Goal: Task Accomplishment & Management: Complete application form

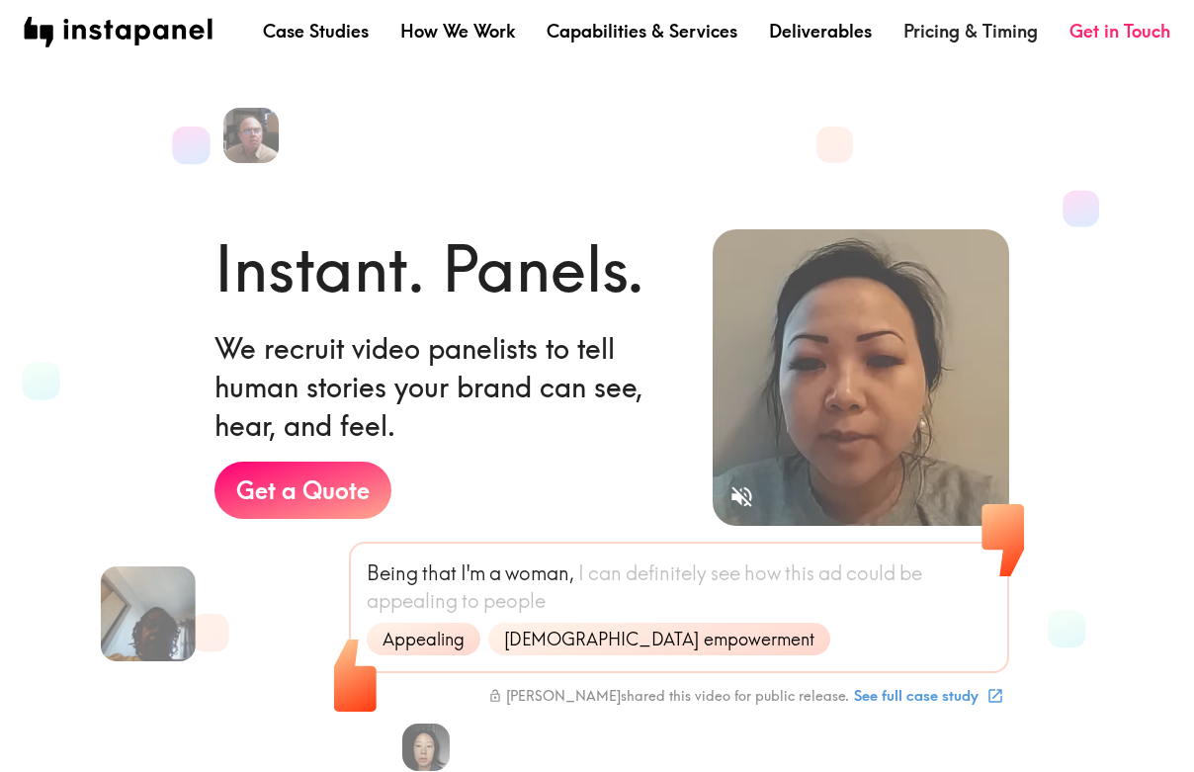
click at [964, 32] on link "Pricing & Timing" at bounding box center [970, 31] width 134 height 25
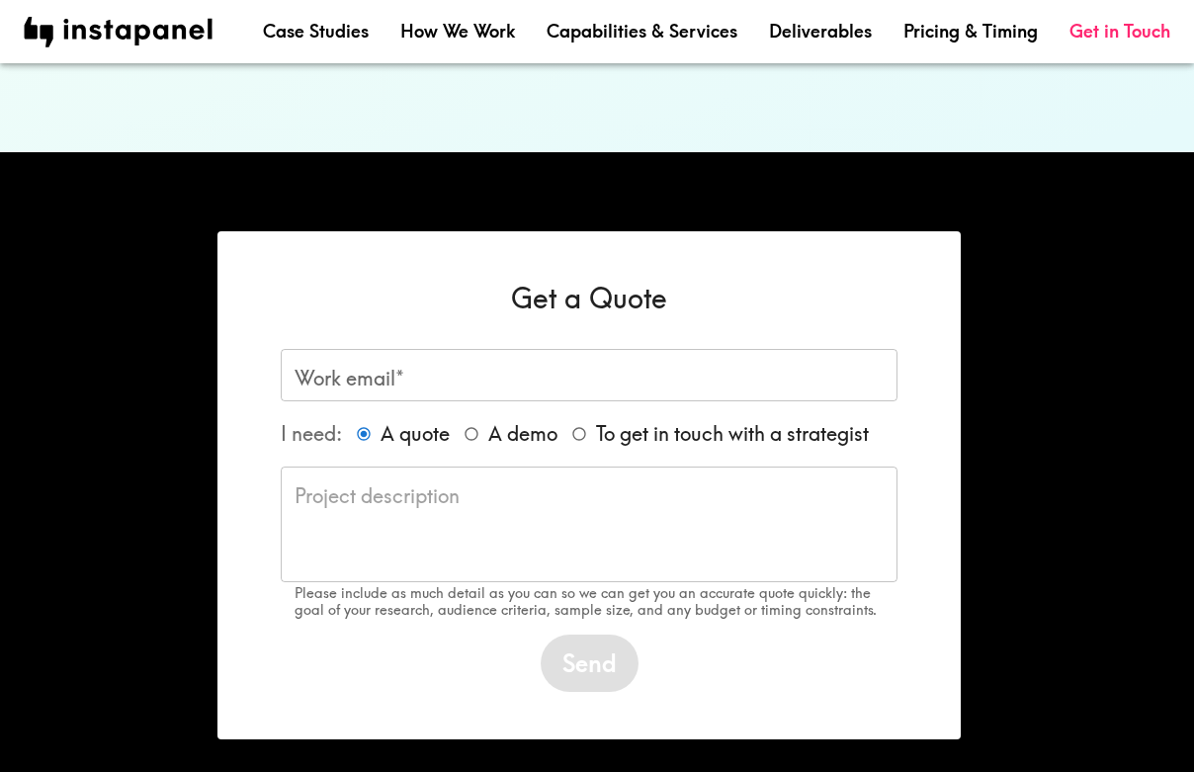
scroll to position [1523, 0]
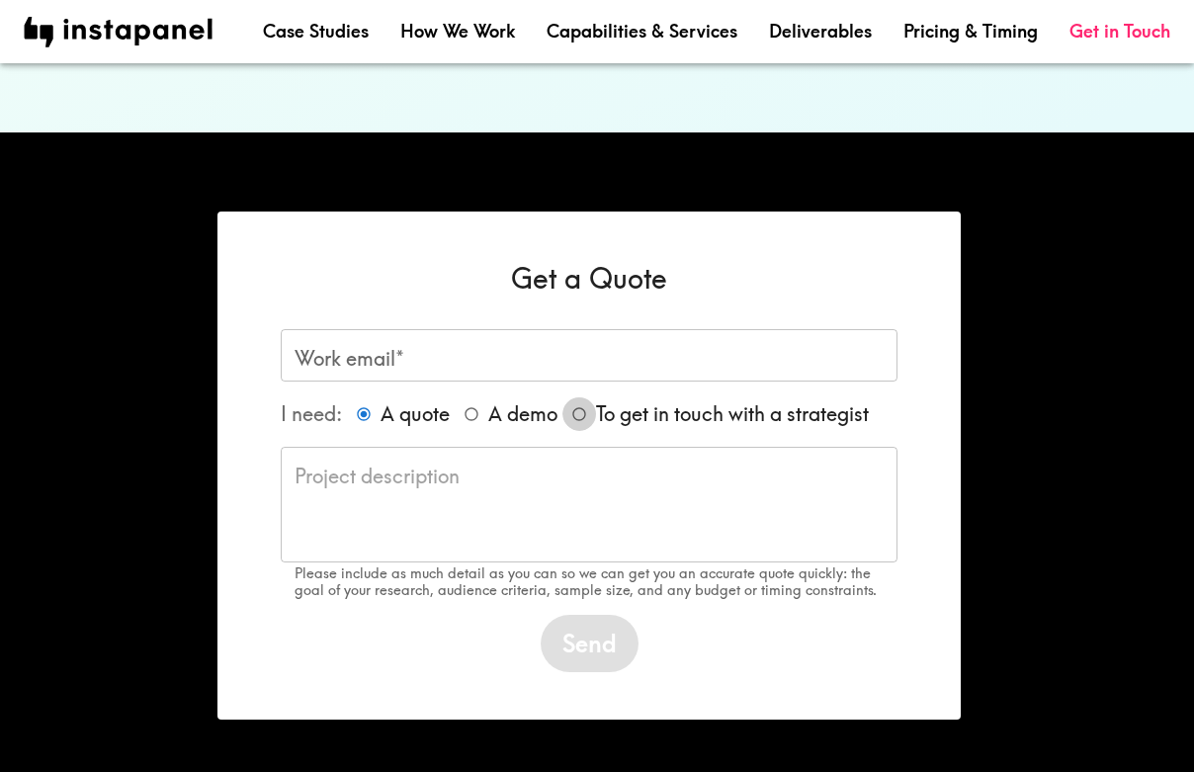
click at [582, 397] on input "To get in touch with a strategist" at bounding box center [579, 414] width 34 height 34
radio input "true"
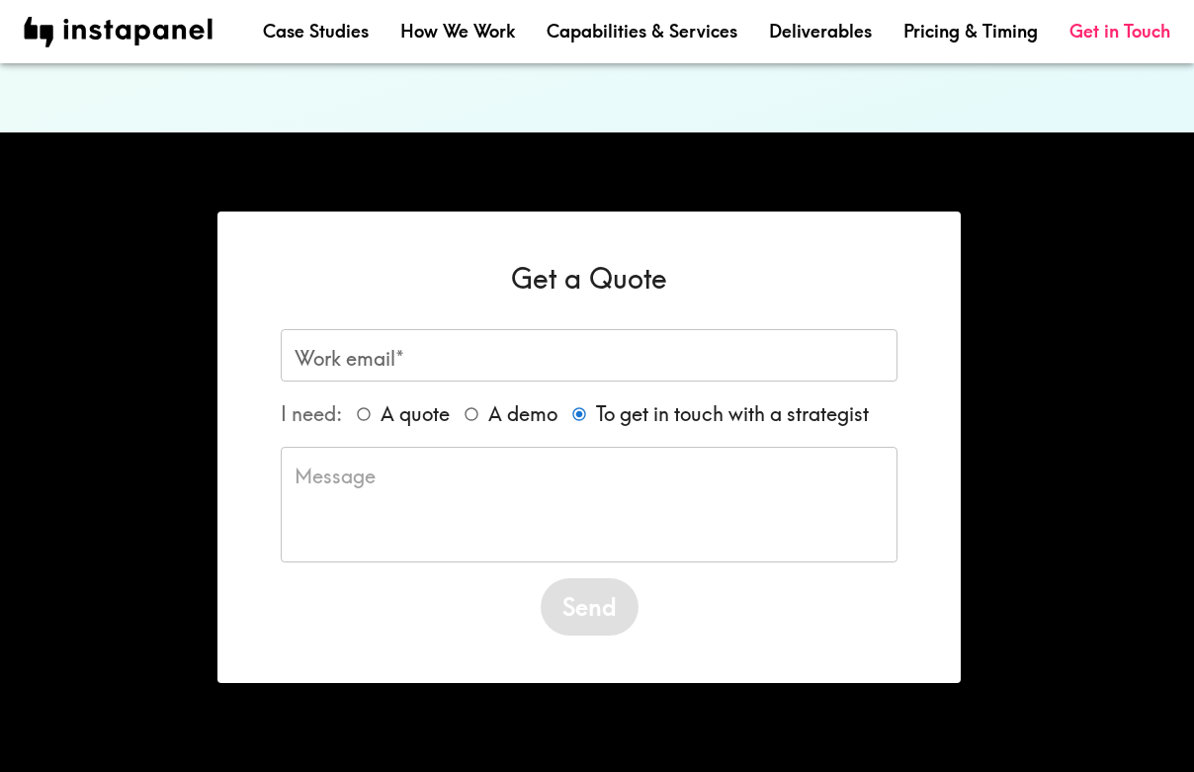
click at [436, 329] on input "Work email*" at bounding box center [589, 355] width 617 height 52
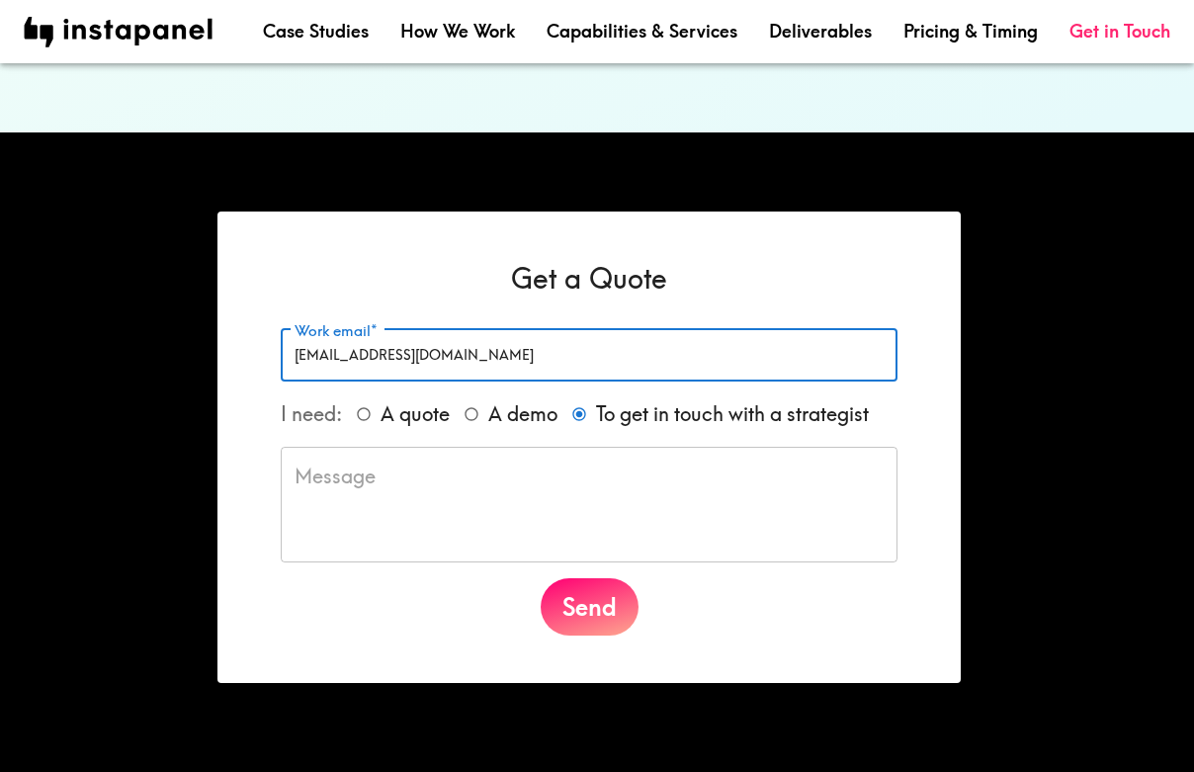
type input "[EMAIL_ADDRESS][DOMAIN_NAME]"
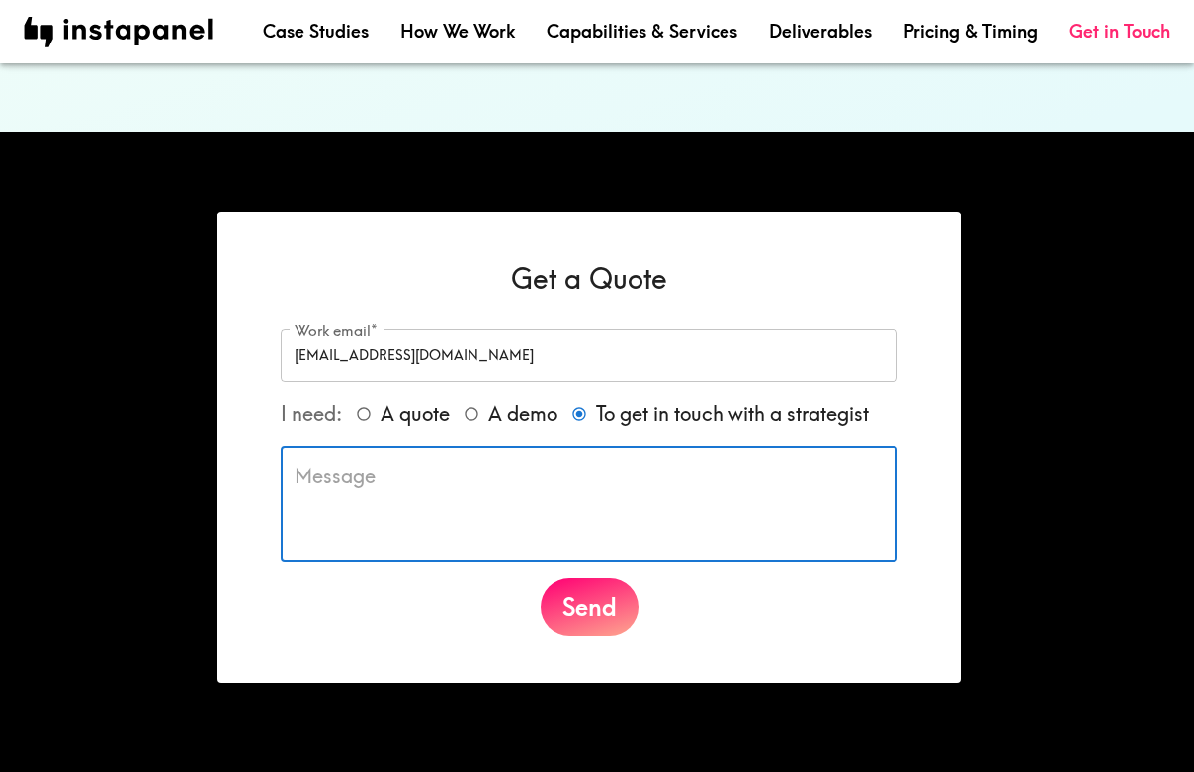
paste textarea "I have an client that is looking to do a US based consumer research project. It…"
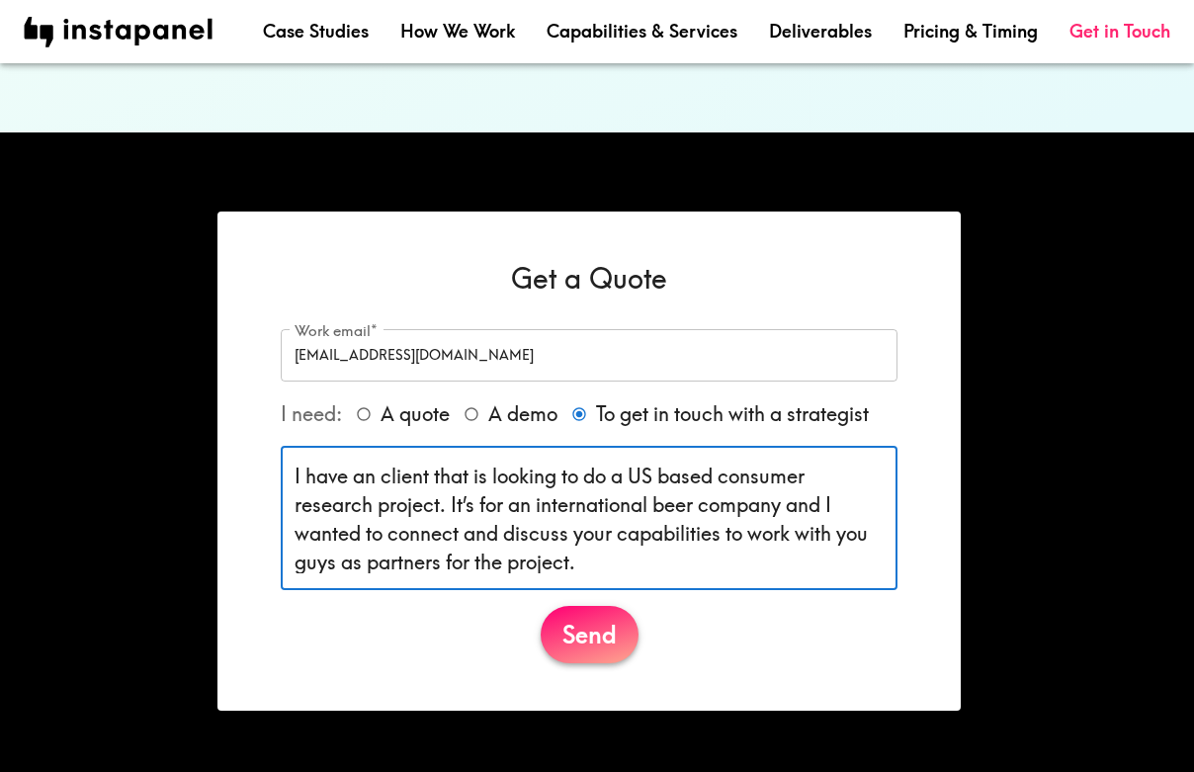
type textarea "I have an client that is looking to do a US based consumer research project. It…"
click at [595, 606] on button "Send" at bounding box center [590, 634] width 98 height 57
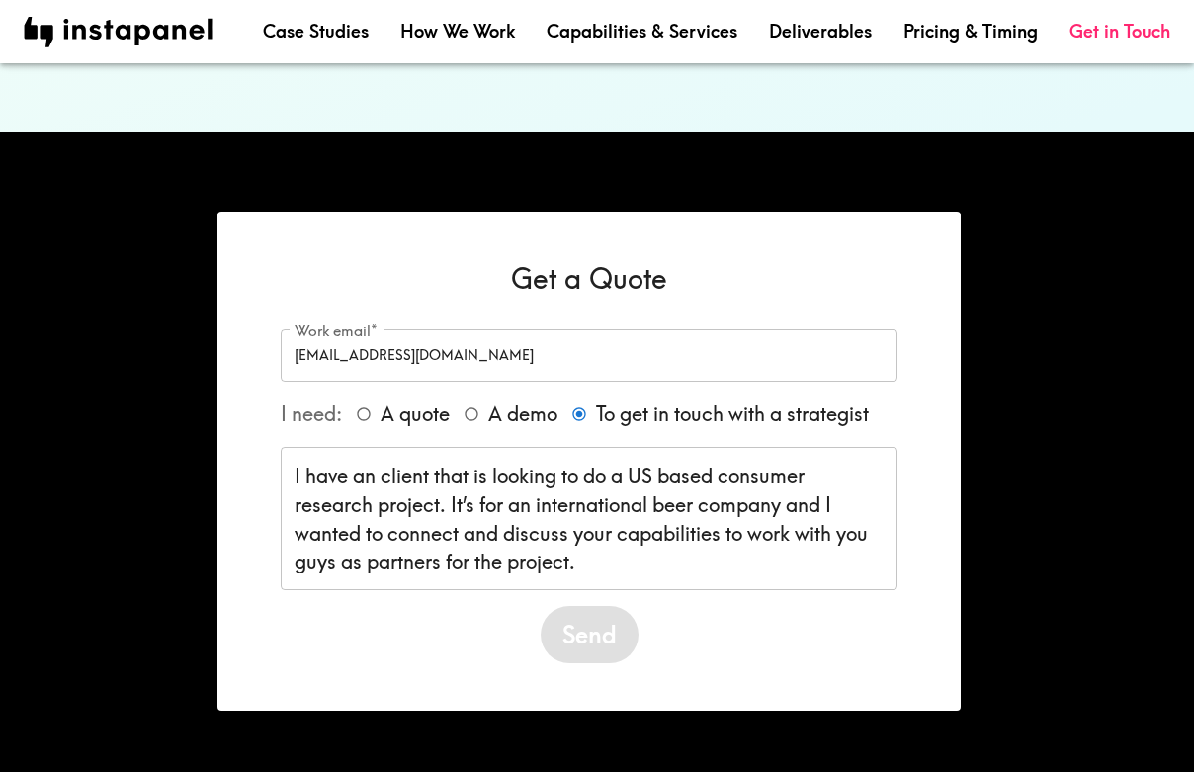
scroll to position [1388, 0]
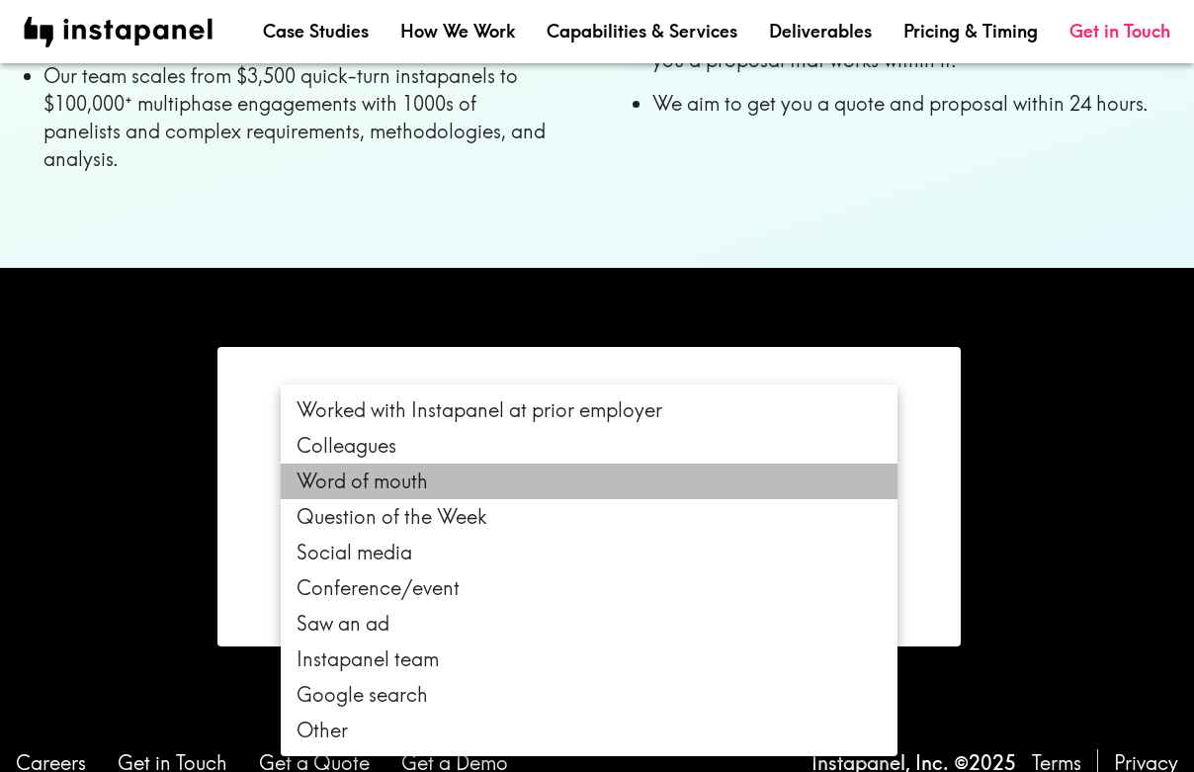
click at [608, 479] on li "Word of mouth" at bounding box center [589, 482] width 617 height 36
type input "wordOfMouth"
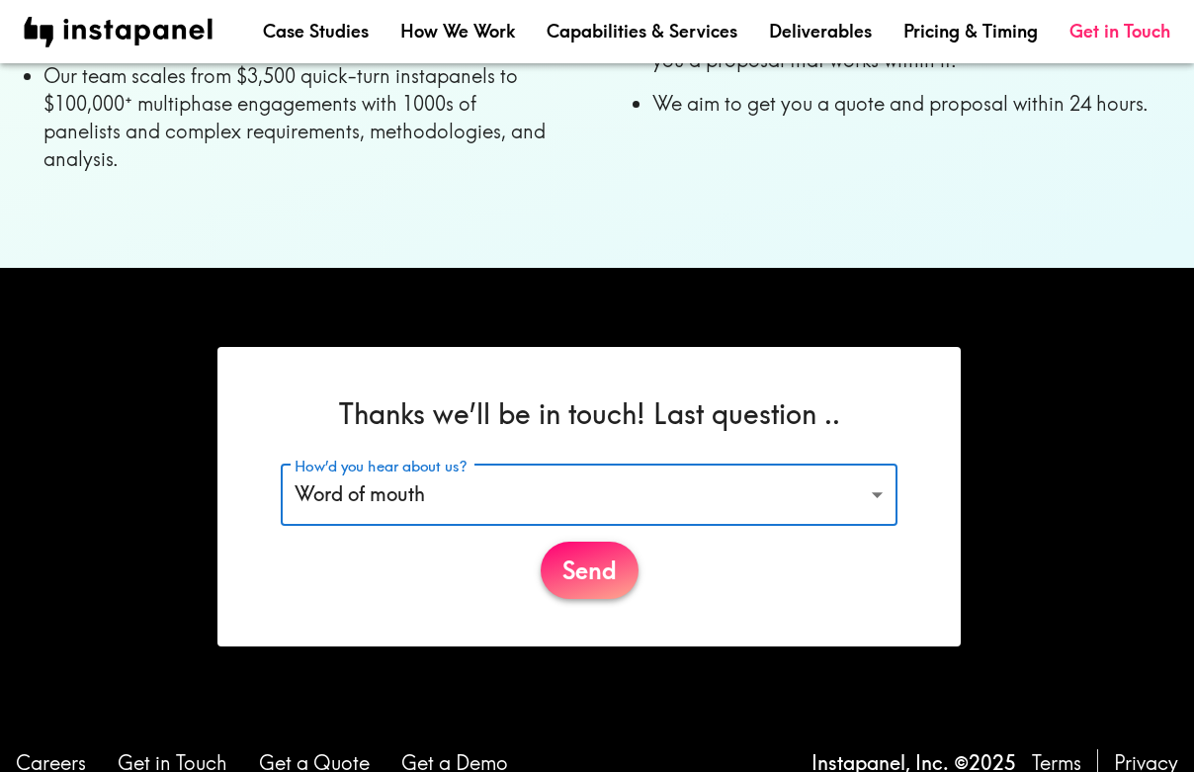
click at [588, 544] on button "Send" at bounding box center [590, 570] width 98 height 57
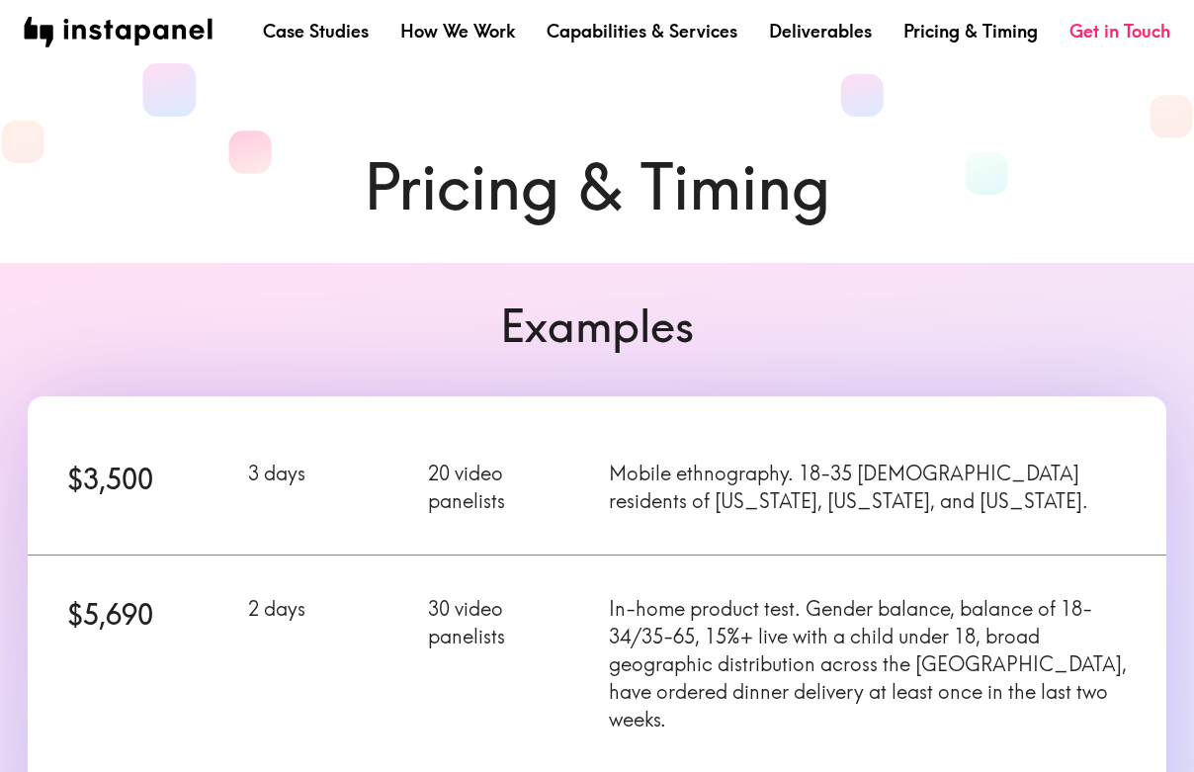
scroll to position [0, 0]
